Goal: Task Accomplishment & Management: Complete application form

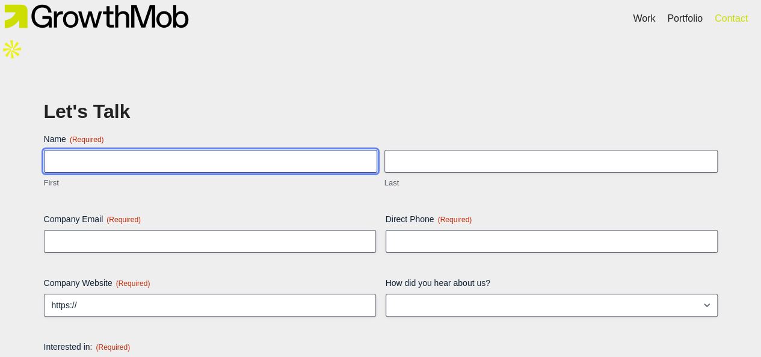
click at [176, 150] on input "First" at bounding box center [210, 161] width 333 height 23
type input "[PERSON_NAME]"
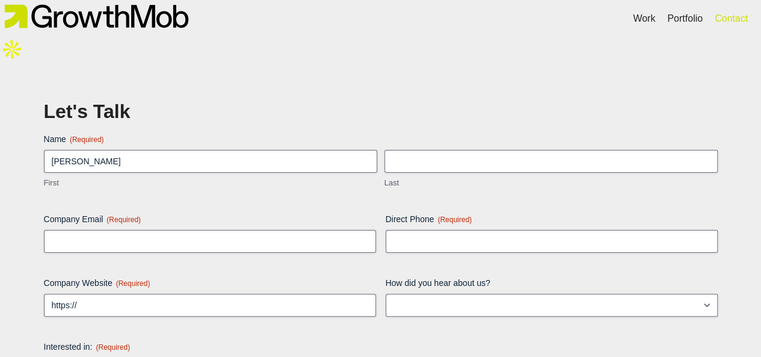
type input "[PERSON_NAME]"
type input "[EMAIL_ADDRESS][DOMAIN_NAME]"
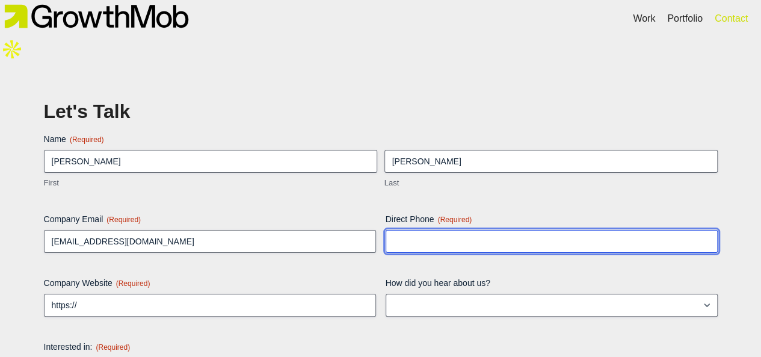
type input "6515056830"
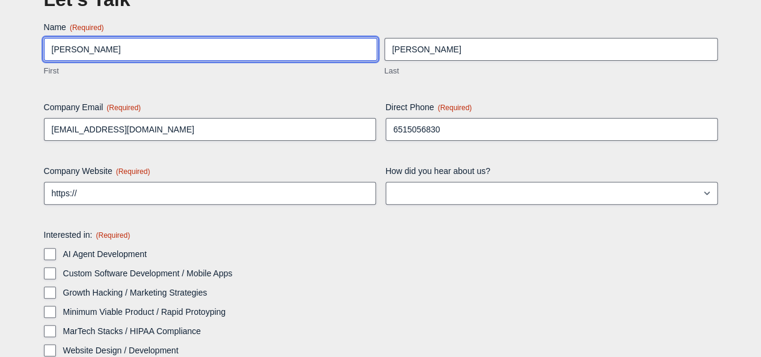
scroll to position [112, 0]
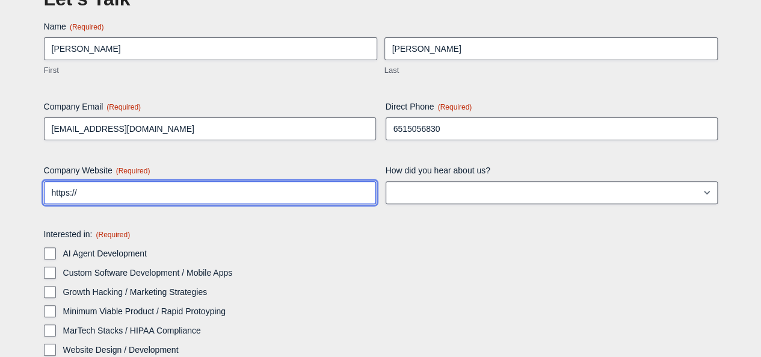
click at [170, 181] on input "https://" at bounding box center [210, 192] width 332 height 23
paste input "https://pixelcomets.io/"
type input "https://[URL][DOMAIN_NAME]"
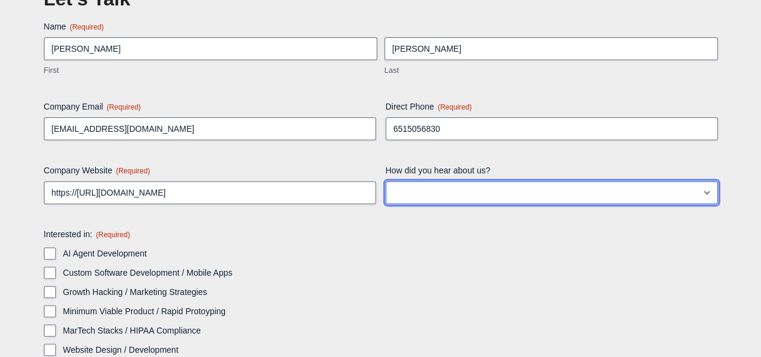
click at [440, 181] on select "LinkedIn Google Instagram Facebook TikTok Blog post/article Other" at bounding box center [552, 192] width 332 height 23
select select "Google"
click at [386, 181] on select "LinkedIn Google Instagram Facebook TikTok Blog post/article Other" at bounding box center [552, 192] width 332 height 23
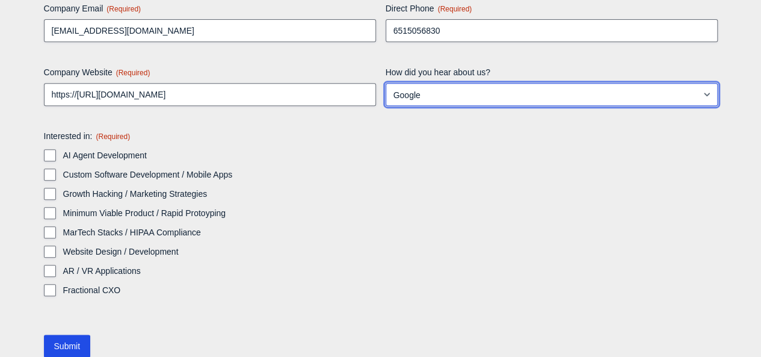
scroll to position [212, 0]
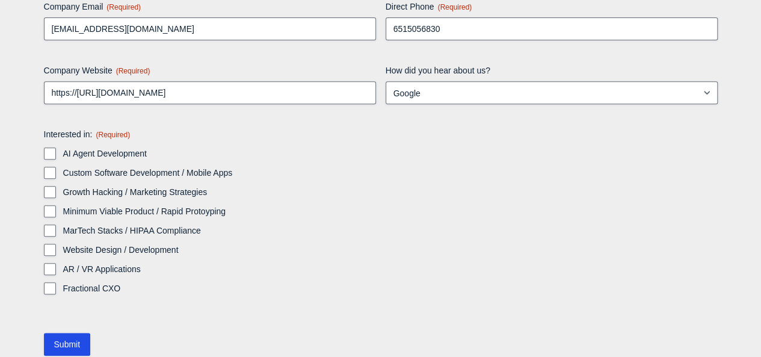
click at [99, 244] on label "Website Design / Development" at bounding box center [390, 250] width 654 height 12
click at [56, 244] on input "Website Design / Development" at bounding box center [50, 250] width 12 height 12
checkbox input "true"
click at [82, 333] on input "Submit" at bounding box center [67, 344] width 47 height 23
